Goal: Task Accomplishment & Management: Manage account settings

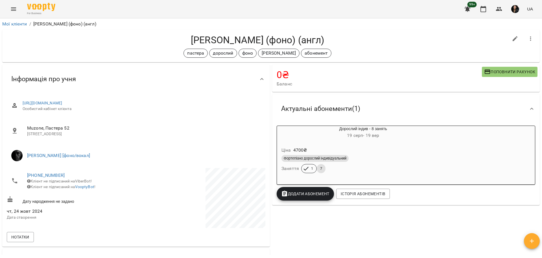
click at [10, 7] on icon "Menu" at bounding box center [13, 9] width 7 height 7
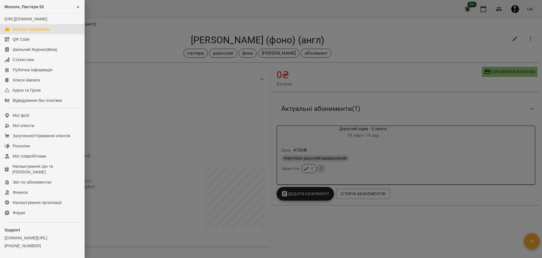
click at [27, 32] on div "Журнал відвідувань" at bounding box center [32, 29] width 38 height 6
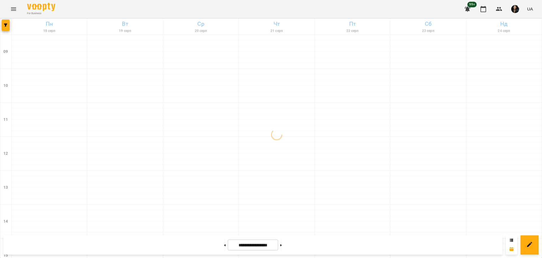
click at [10, 26] on div at bounding box center [5, 27] width 11 height 16
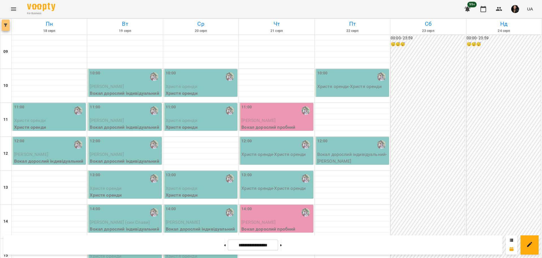
click at [5, 25] on icon "button" at bounding box center [5, 24] width 3 height 3
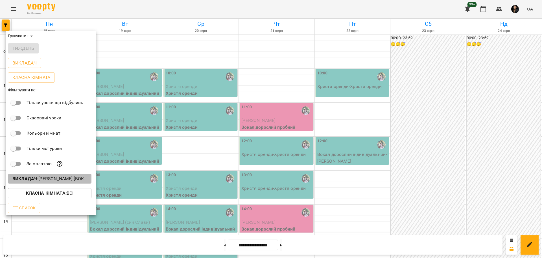
click at [54, 178] on p "Викладач : [PERSON_NAME] [вокал]" at bounding box center [49, 178] width 75 height 7
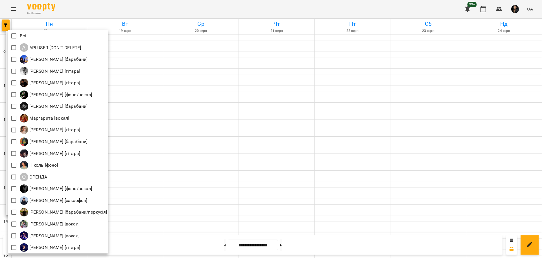
click at [229, 122] on div at bounding box center [271, 129] width 542 height 258
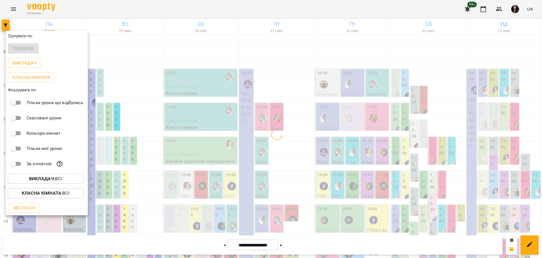
click at [235, 148] on div at bounding box center [271, 129] width 542 height 258
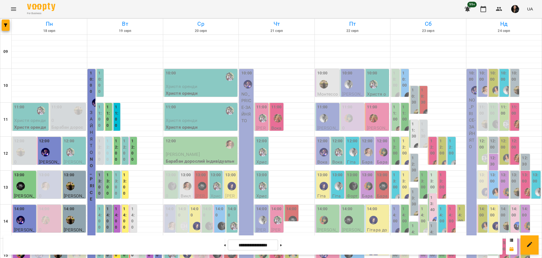
scroll to position [141, 0]
click at [179, 219] on div "ОРЕНДА" at bounding box center [184, 225] width 13 height 13
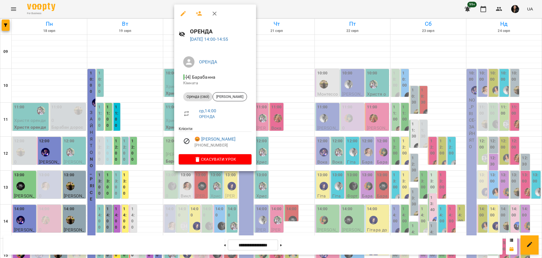
click at [290, 123] on div at bounding box center [271, 129] width 542 height 258
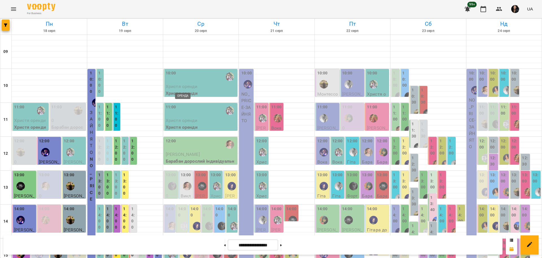
click at [182, 221] on div "ОРЕНДА" at bounding box center [184, 225] width 8 height 8
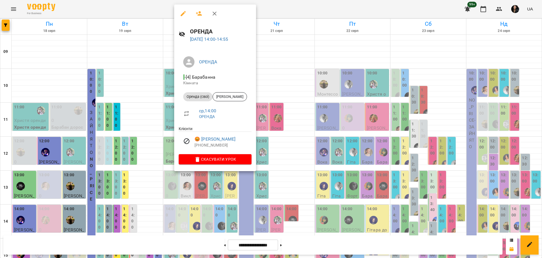
click at [327, 185] on div at bounding box center [271, 129] width 542 height 258
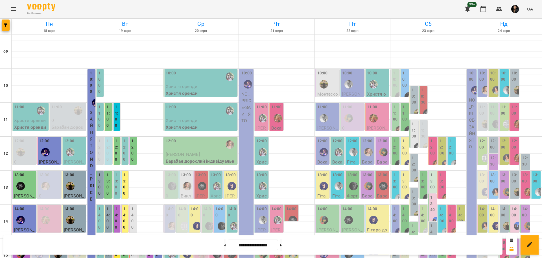
click at [188, 204] on div "14:00 [PERSON_NAME] Гітара дорослий індивідуальний" at bounding box center [194, 218] width 12 height 28
click at [183, 206] on div "14:00" at bounding box center [182, 213] width 8 height 14
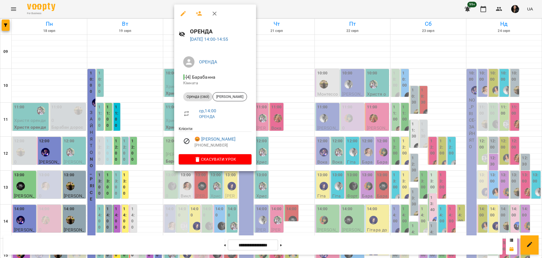
click at [337, 138] on div at bounding box center [271, 129] width 542 height 258
